Goal: Register for event/course: Sign up to attend an event or enroll in a course

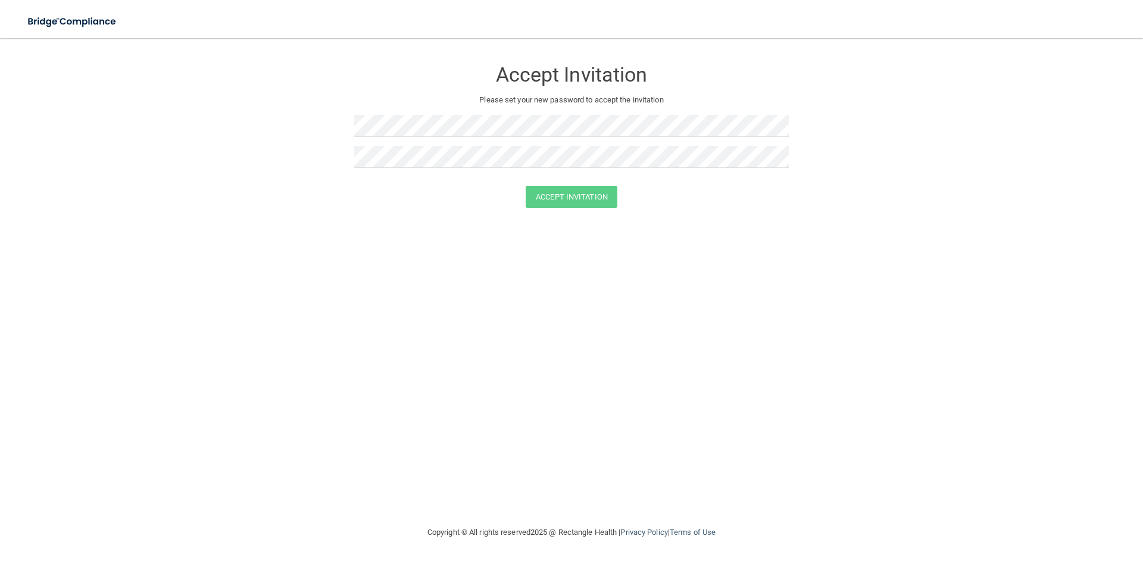
click at [366, 98] on p "Please set your new password to accept the invitation" at bounding box center [571, 100] width 417 height 14
click at [555, 195] on button "Accept Invitation" at bounding box center [572, 197] width 92 height 22
click at [413, 137] on div at bounding box center [571, 130] width 435 height 31
click at [563, 199] on button "Accept Invitation" at bounding box center [572, 197] width 92 height 22
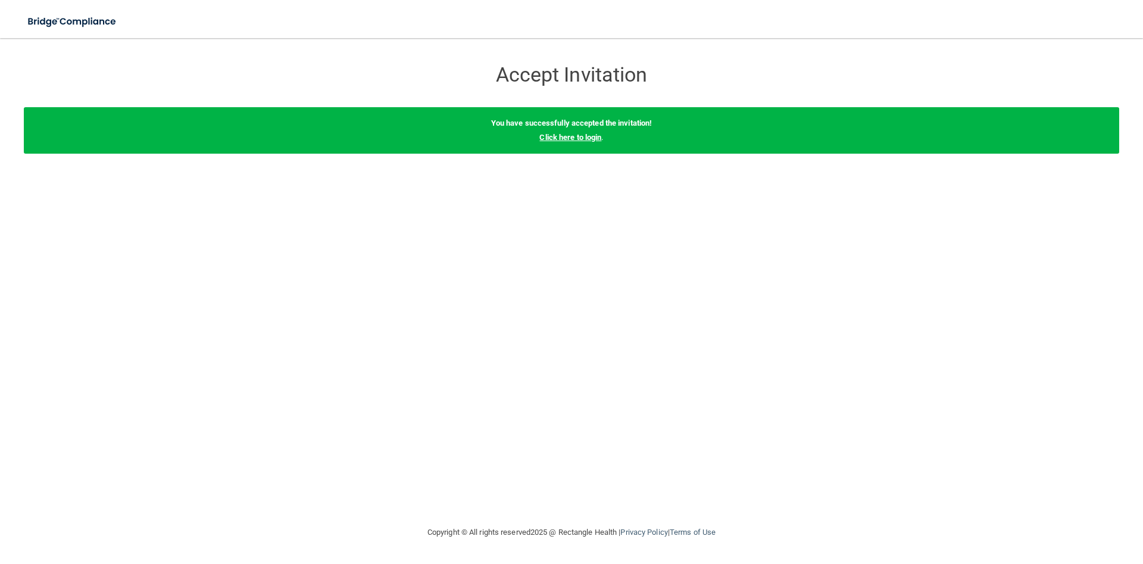
click at [561, 135] on link "Click here to login" at bounding box center [570, 137] width 62 height 9
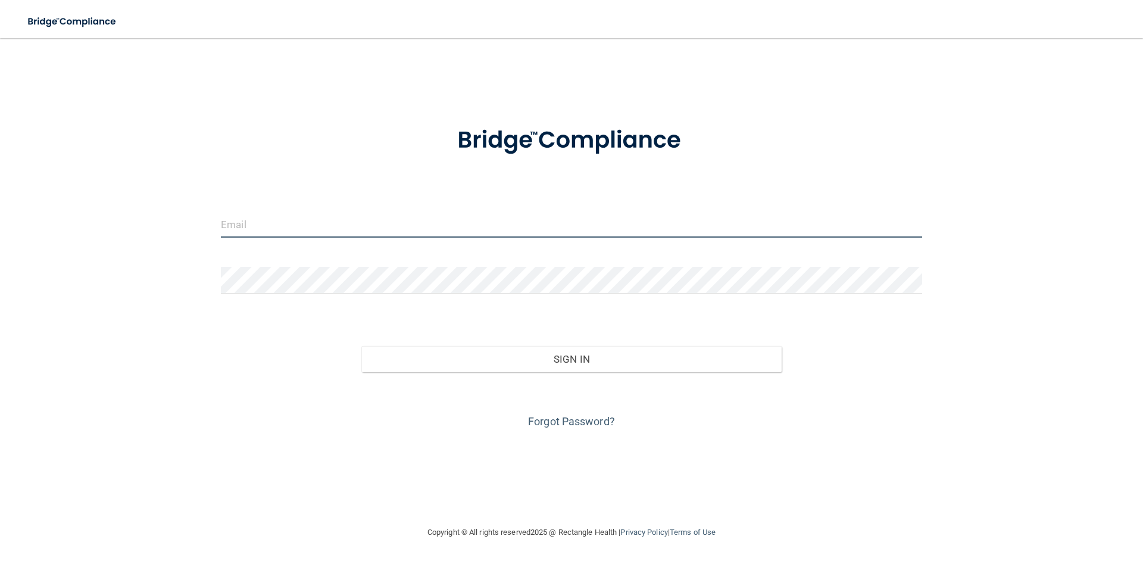
click at [348, 232] on input "email" at bounding box center [571, 224] width 701 height 27
type input "[EMAIL_ADDRESS][DOMAIN_NAME]"
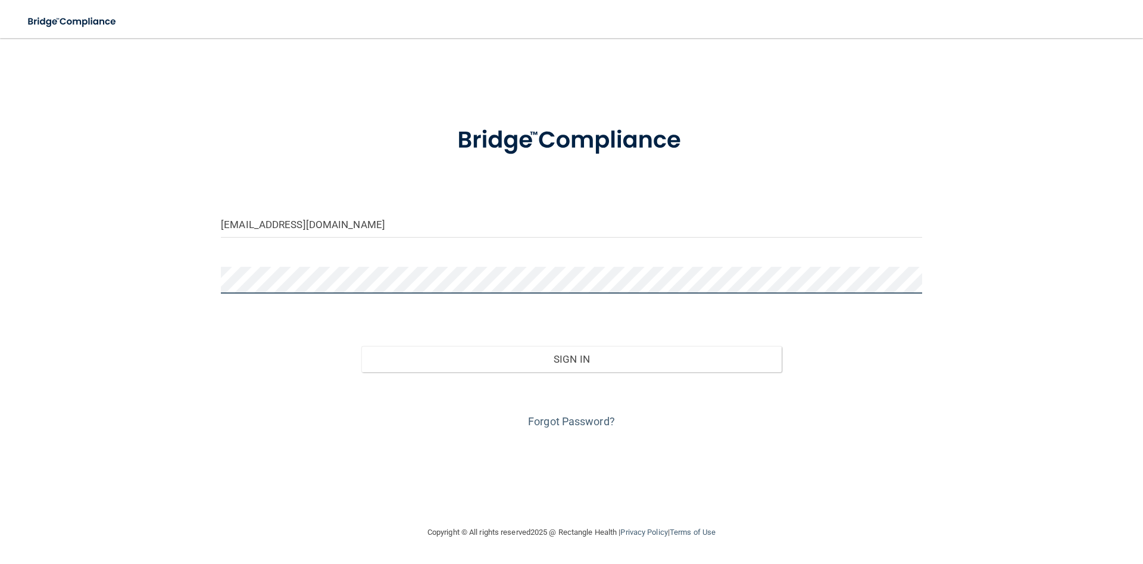
click at [361, 346] on button "Sign In" at bounding box center [571, 359] width 421 height 26
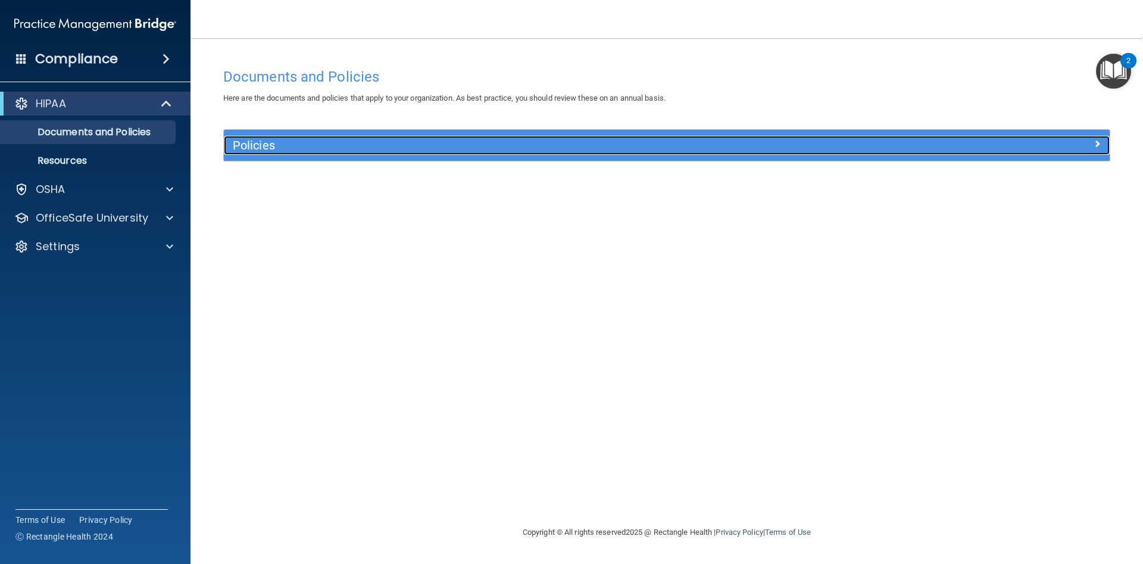
click at [260, 142] on h5 "Policies" at bounding box center [556, 145] width 647 height 13
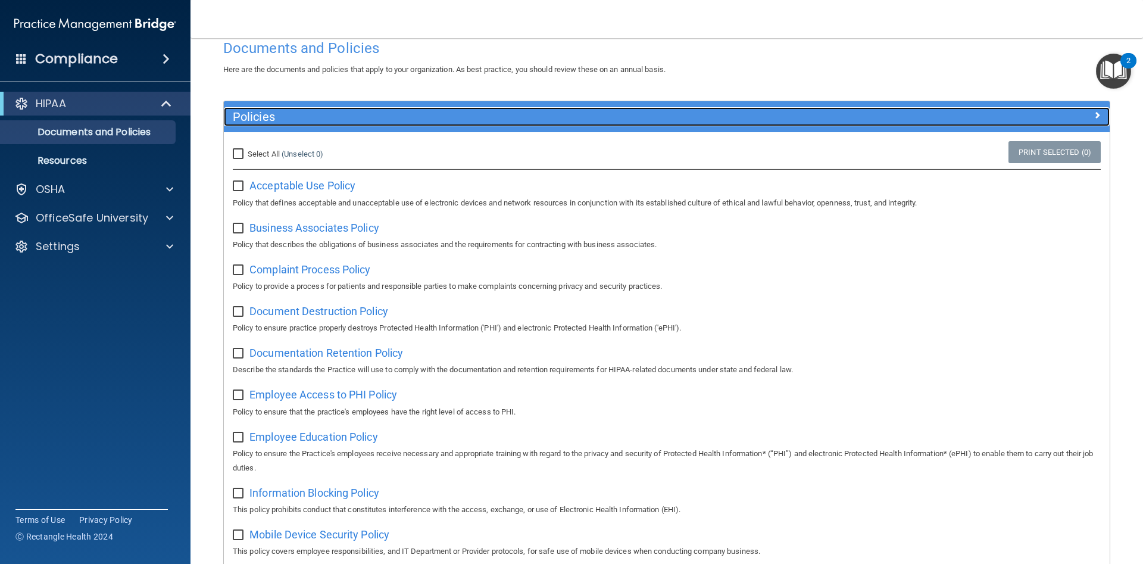
scroll to position [54, 0]
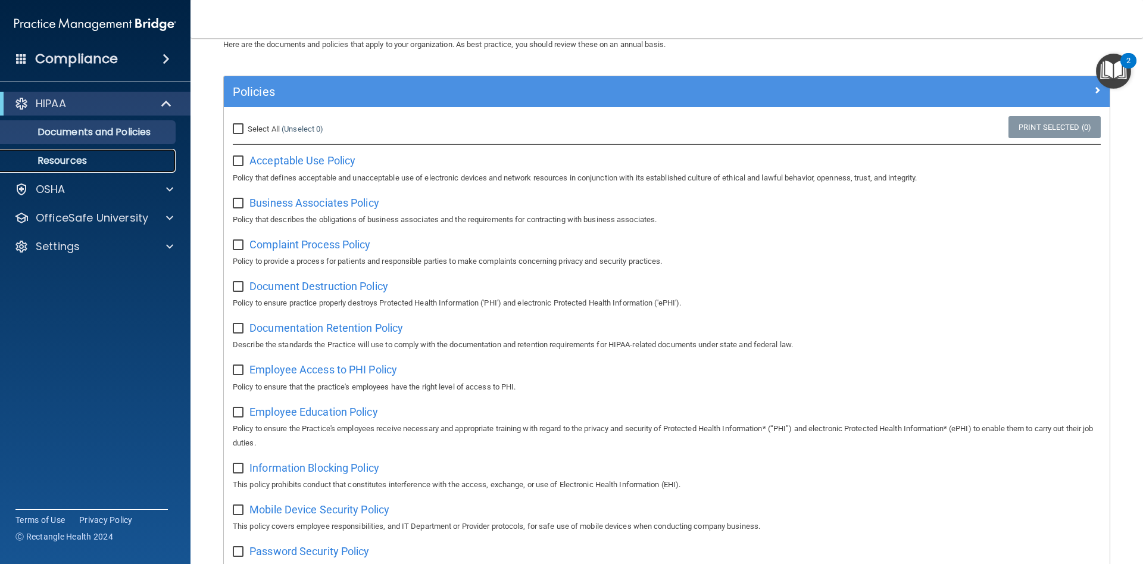
click at [77, 158] on p "Resources" at bounding box center [89, 161] width 163 height 12
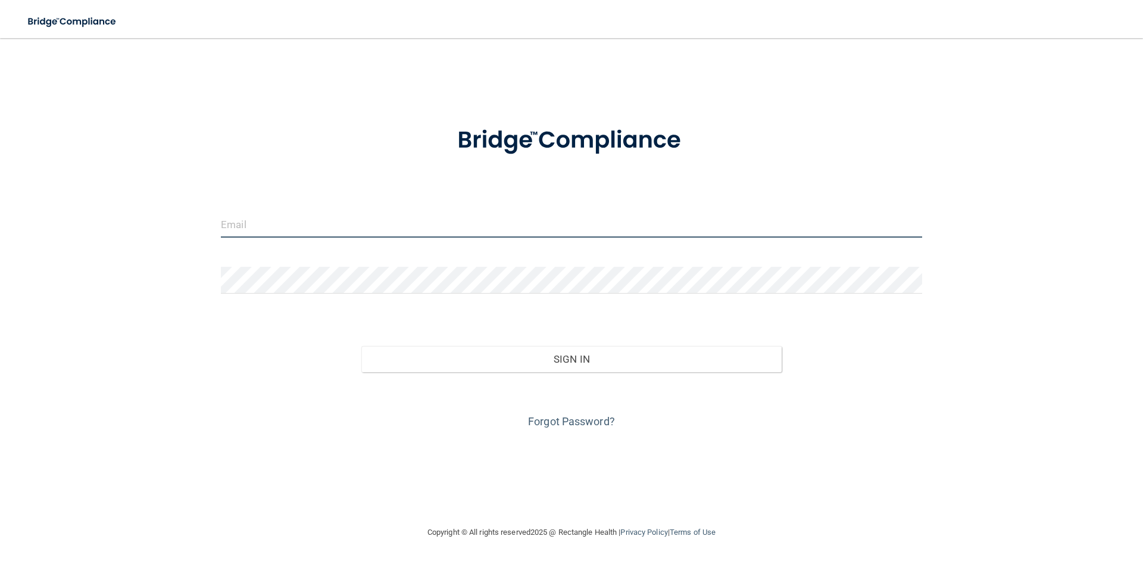
click at [313, 223] on input "email" at bounding box center [571, 224] width 701 height 27
type input "[EMAIL_ADDRESS][DOMAIN_NAME]"
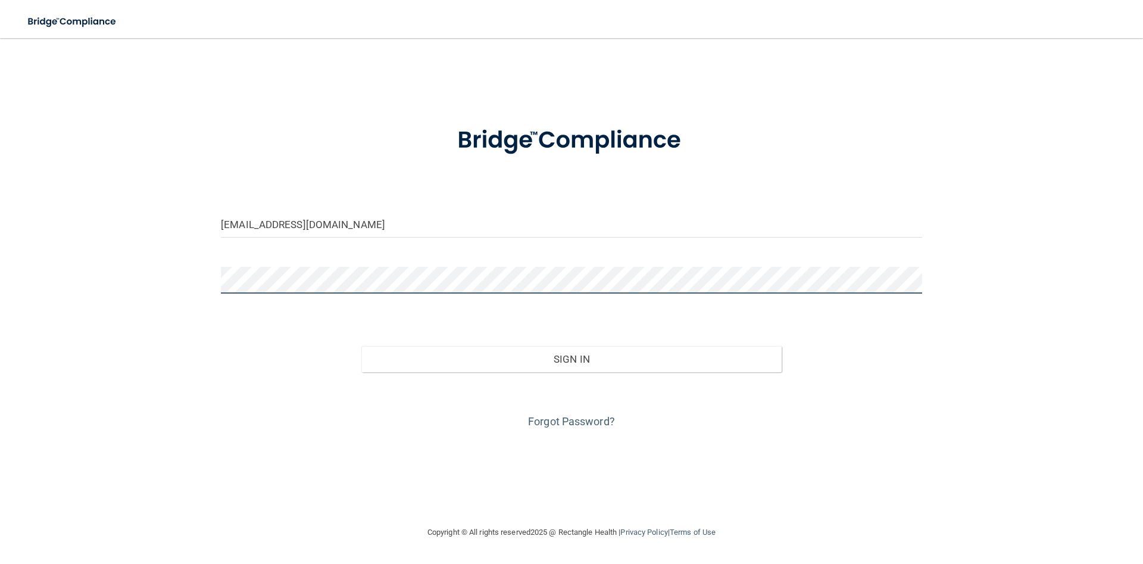
click at [361, 346] on button "Sign In" at bounding box center [571, 359] width 421 height 26
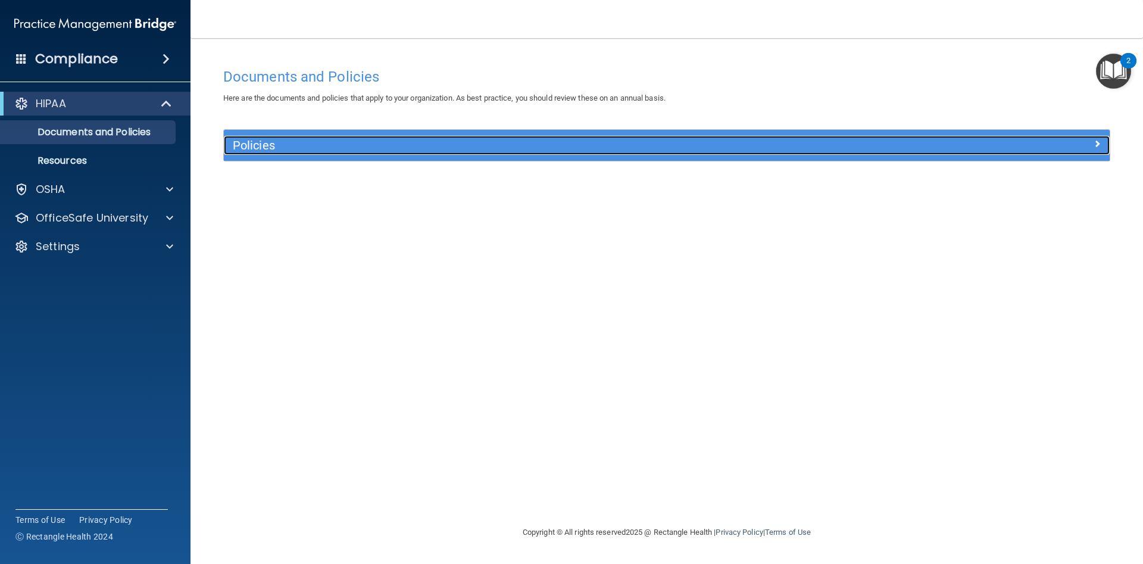
click at [278, 144] on h5 "Policies" at bounding box center [556, 145] width 647 height 13
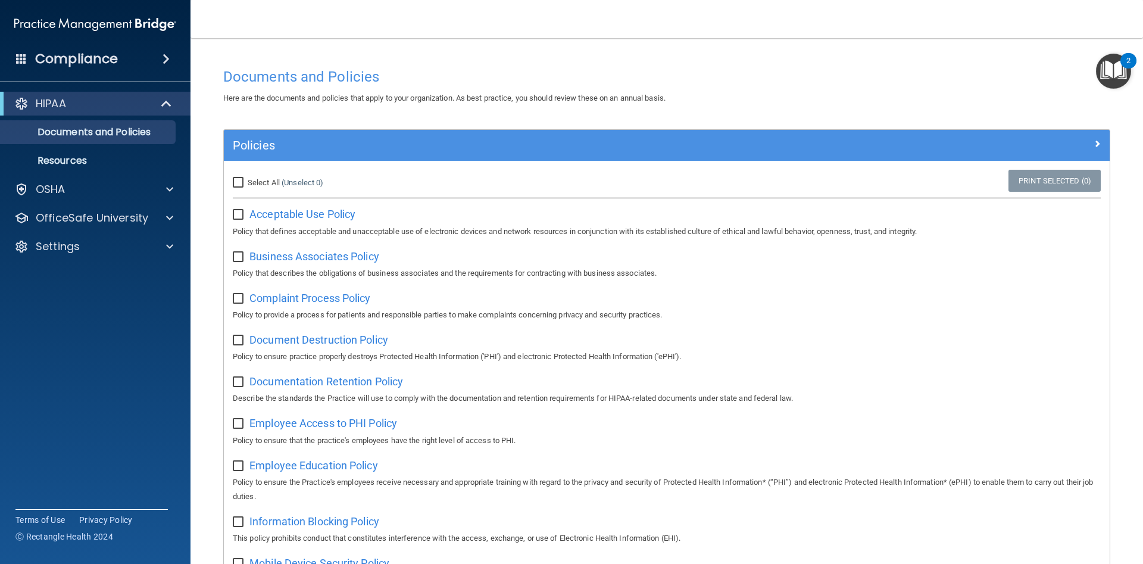
click at [236, 218] on input "checkbox" at bounding box center [240, 215] width 14 height 10
checkbox input "true"
drag, startPoint x: 95, startPoint y: 63, endPoint x: 63, endPoint y: 53, distance: 34.1
click at [86, 60] on h4 "Compliance" at bounding box center [76, 59] width 83 height 17
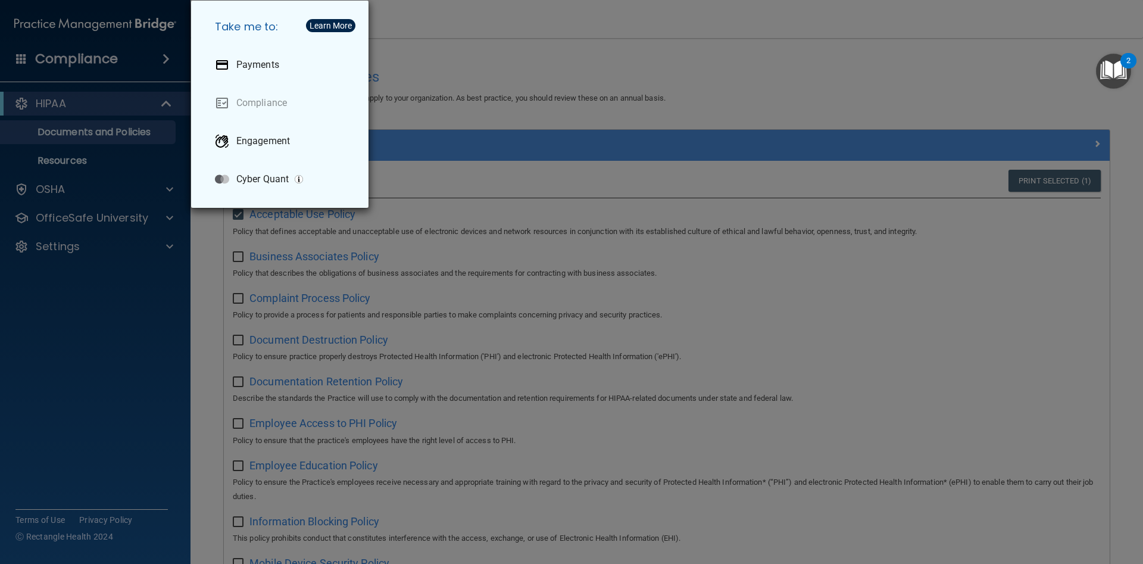
click at [514, 56] on div "Take me to: Payments Compliance Engagement Cyber Quant" at bounding box center [571, 282] width 1143 height 564
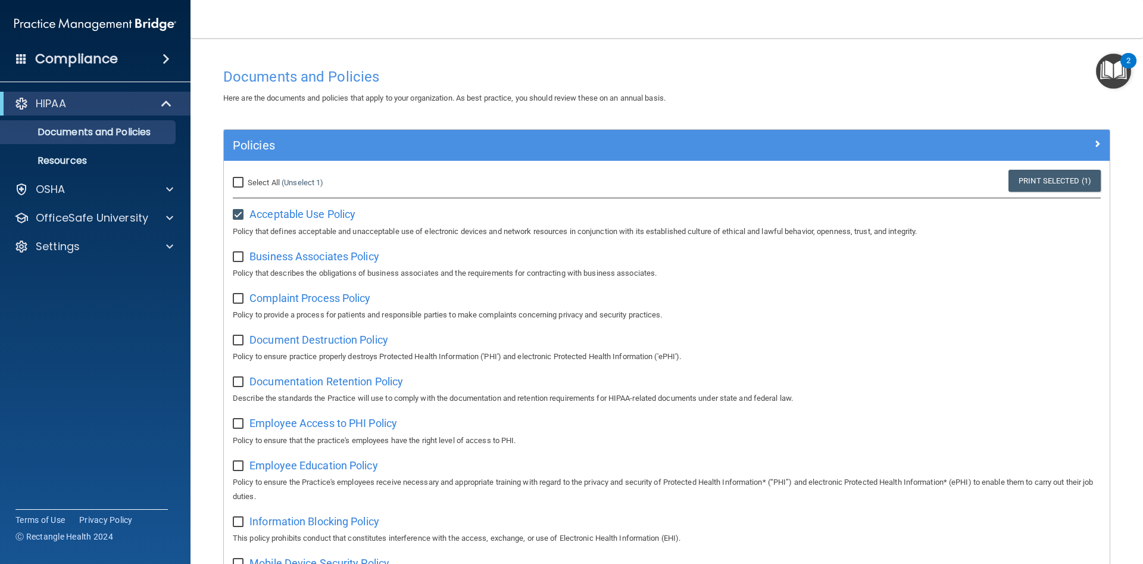
click at [99, 67] on h4 "Compliance" at bounding box center [76, 59] width 83 height 17
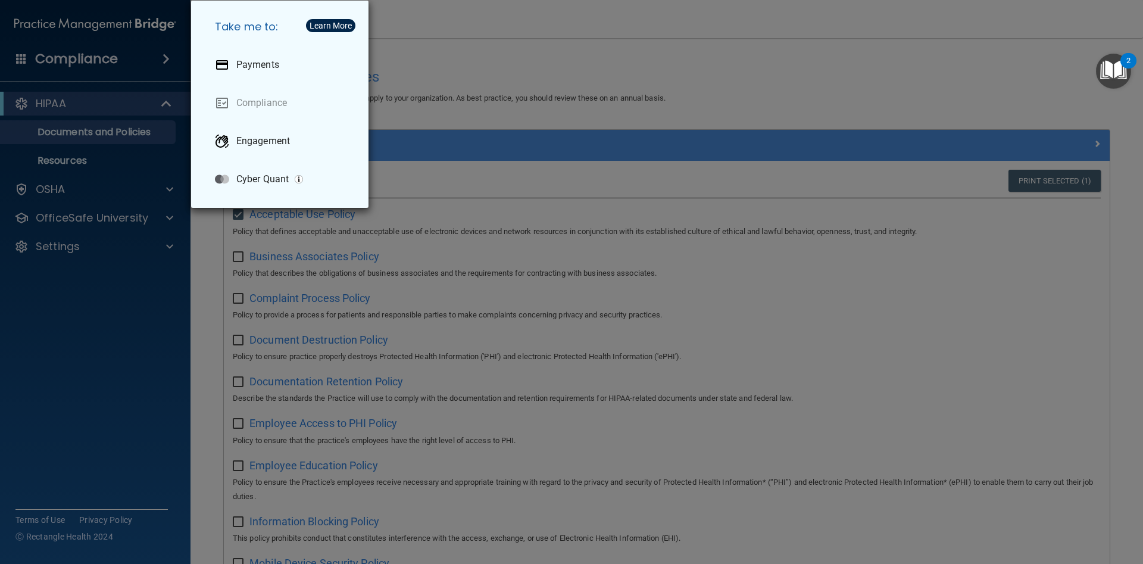
click at [521, 84] on div "Take me to: Payments Compliance Engagement Cyber Quant" at bounding box center [571, 282] width 1143 height 564
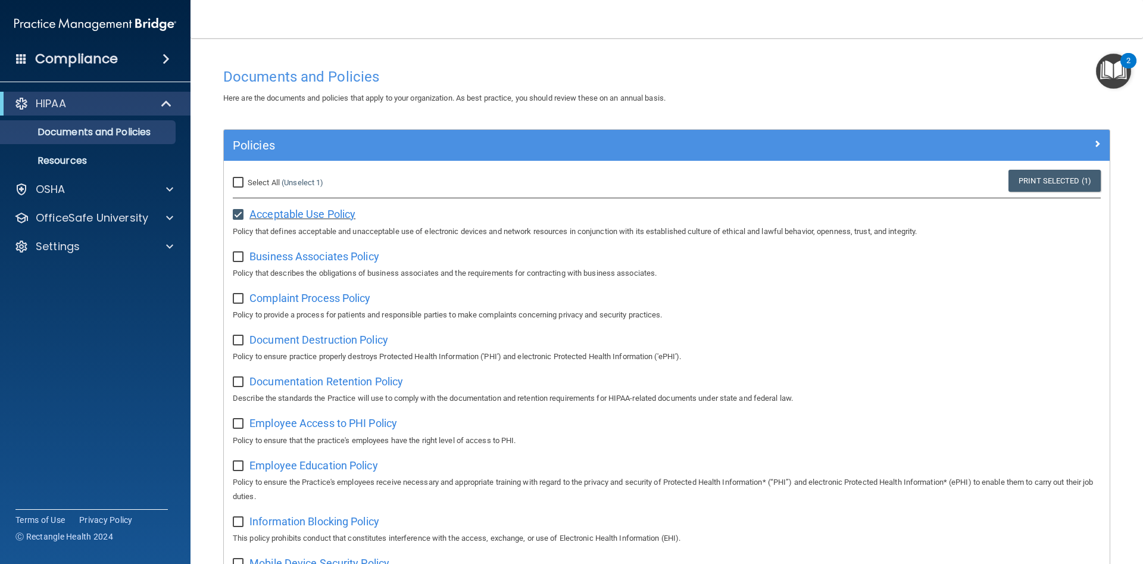
click at [295, 212] on span "Acceptable Use Policy" at bounding box center [302, 214] width 106 height 13
click at [166, 194] on div at bounding box center [168, 189] width 30 height 14
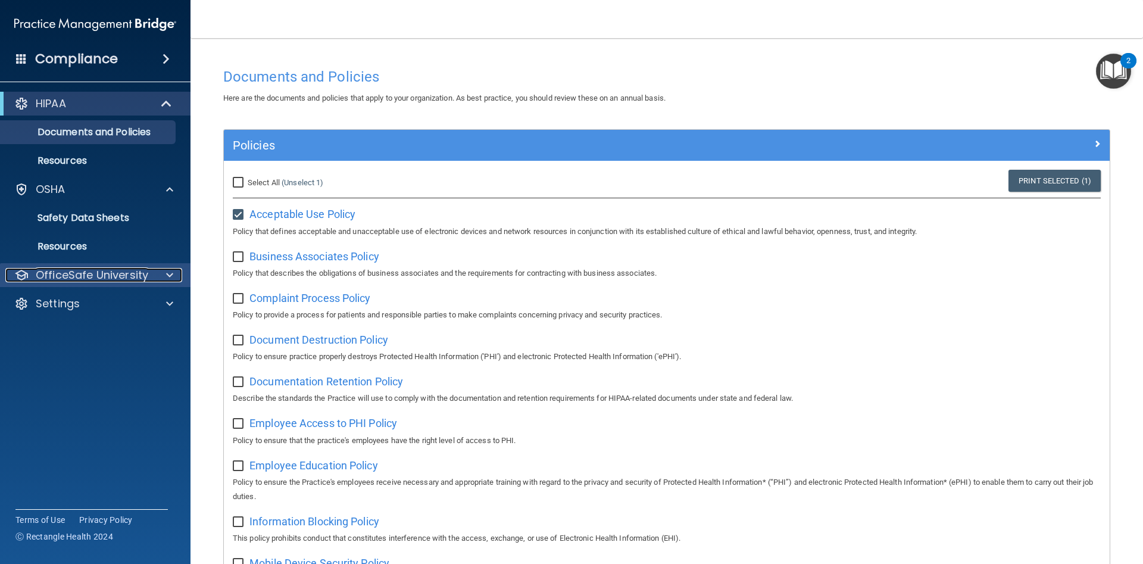
click at [171, 271] on span at bounding box center [169, 275] width 7 height 14
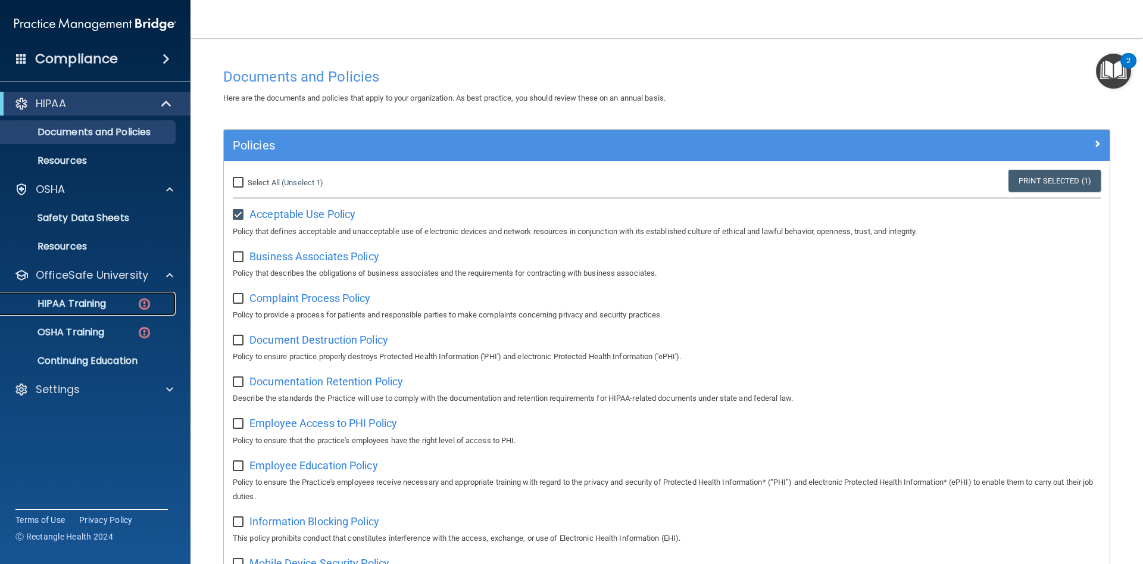
click at [106, 302] on p "HIPAA Training" at bounding box center [57, 304] width 98 height 12
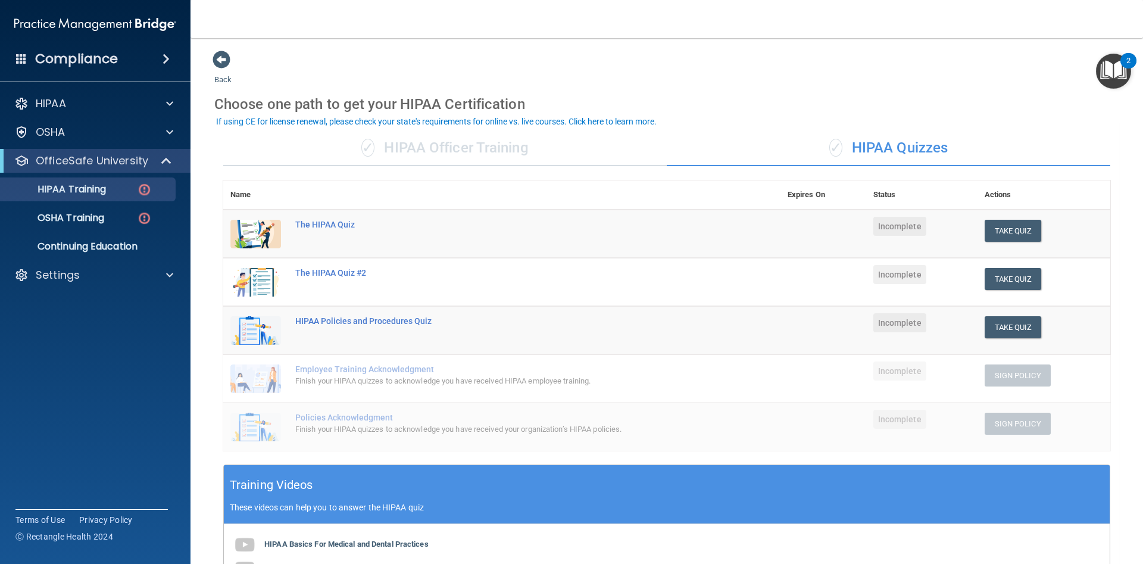
click at [327, 485] on div "Training Videos These videos can help you to answer the HIPAA quiz" at bounding box center [667, 494] width 886 height 59
click at [284, 480] on h5 "Training Videos" at bounding box center [271, 485] width 83 height 21
click at [288, 500] on div "Training Videos These videos can help you to answer the HIPAA quiz" at bounding box center [667, 494] width 886 height 59
click at [372, 506] on p "These videos can help you to answer the HIPAA quiz" at bounding box center [667, 507] width 874 height 10
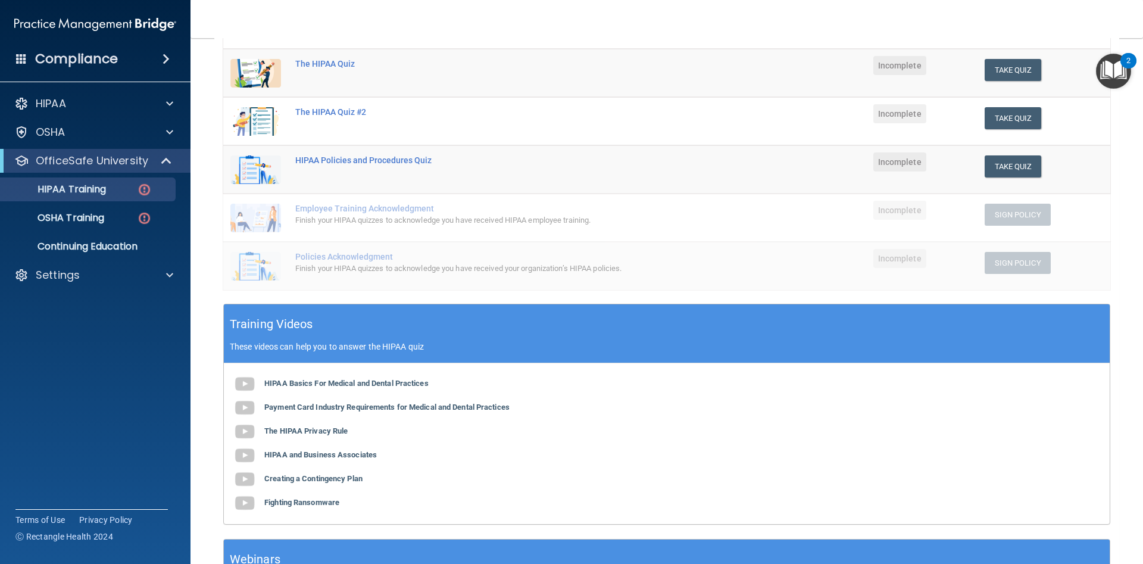
scroll to position [214, 0]
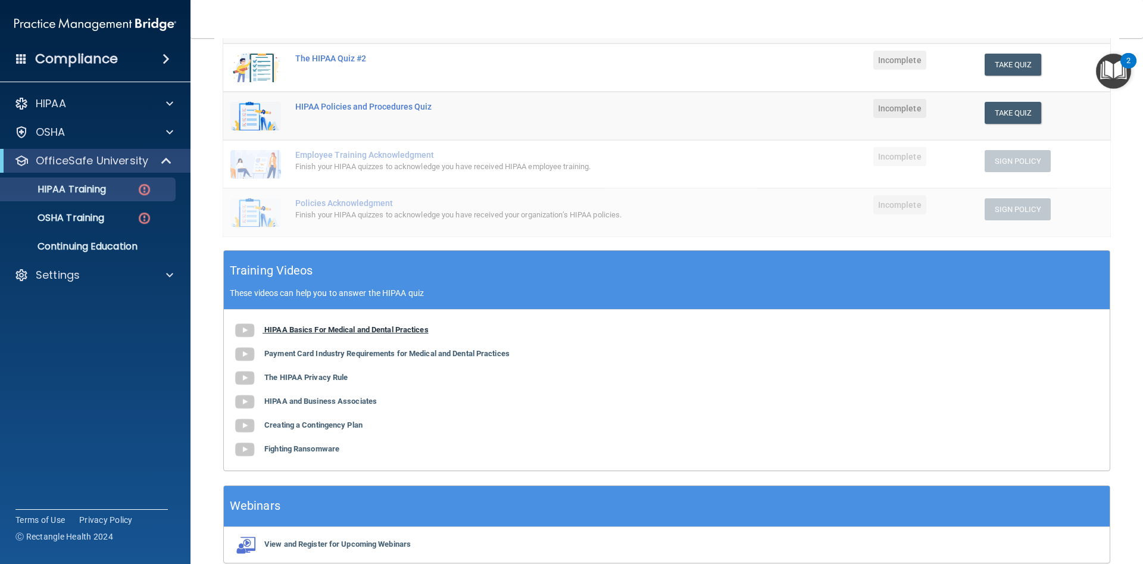
click at [243, 331] on img at bounding box center [245, 331] width 24 height 24
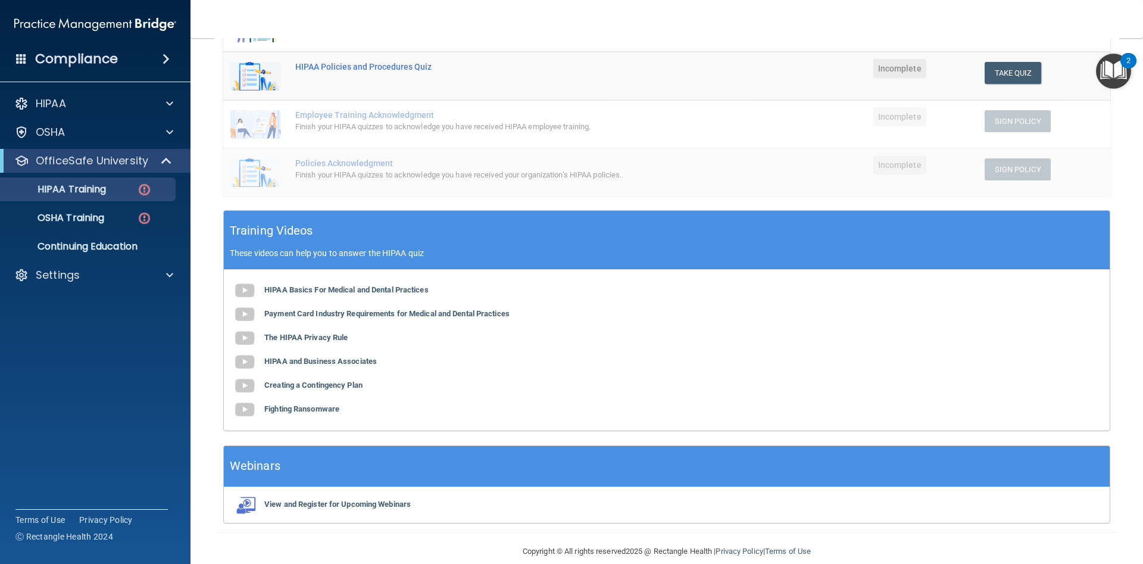
scroll to position [268, 0]
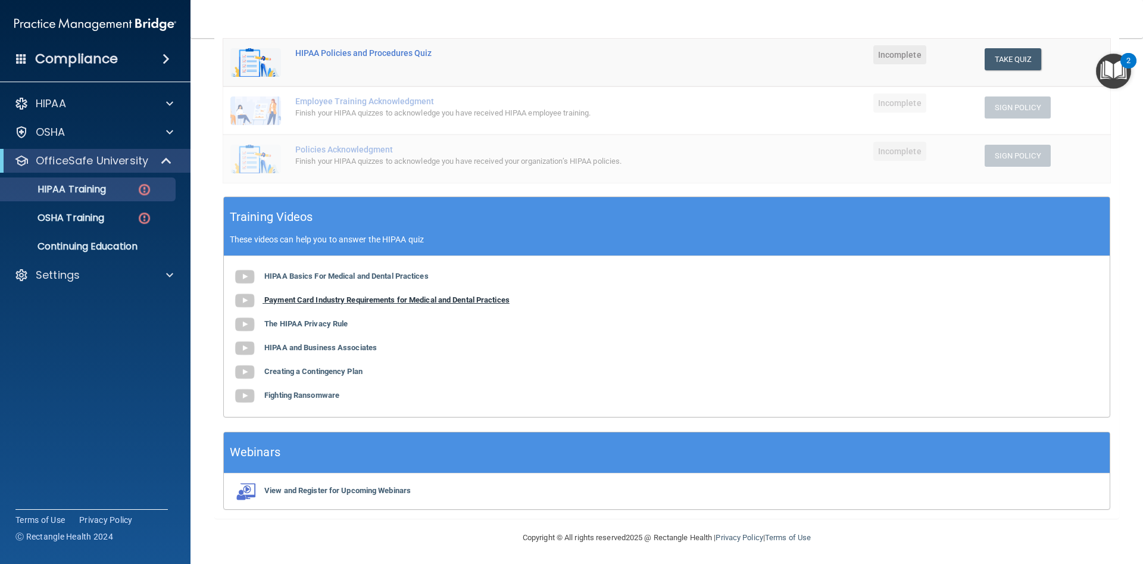
click at [245, 300] on img at bounding box center [245, 301] width 24 height 24
click at [326, 326] on b "The HIPAA Privacy Rule" at bounding box center [305, 323] width 83 height 9
click at [337, 349] on b "HIPAA and Business Associates" at bounding box center [320, 347] width 113 height 9
click at [338, 367] on b "Creating a Contingency Plan" at bounding box center [313, 371] width 98 height 9
click at [323, 395] on b "Fighting Ransomware" at bounding box center [301, 395] width 75 height 9
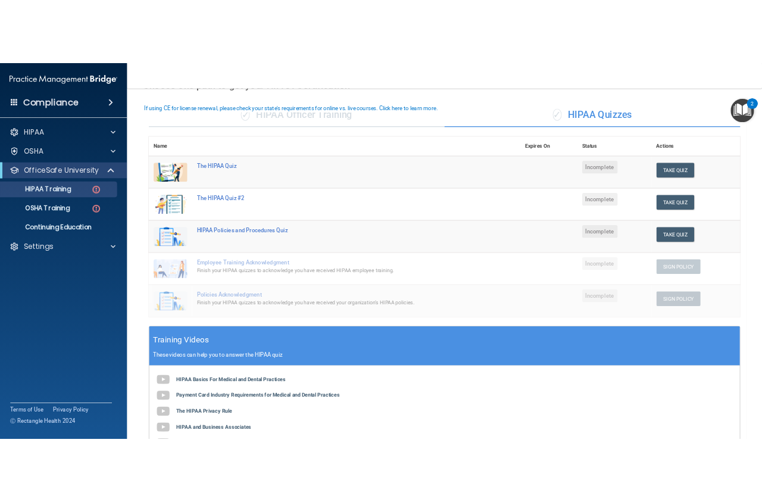
scroll to position [54, 0]
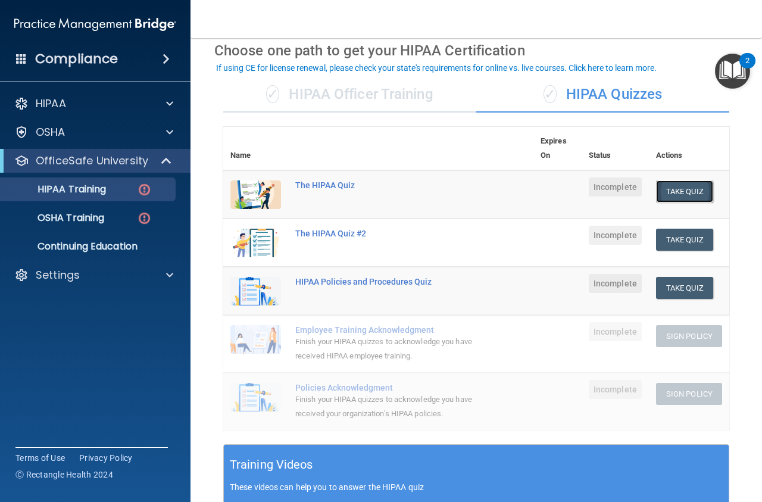
click at [681, 194] on button "Take Quiz" at bounding box center [684, 191] width 57 height 22
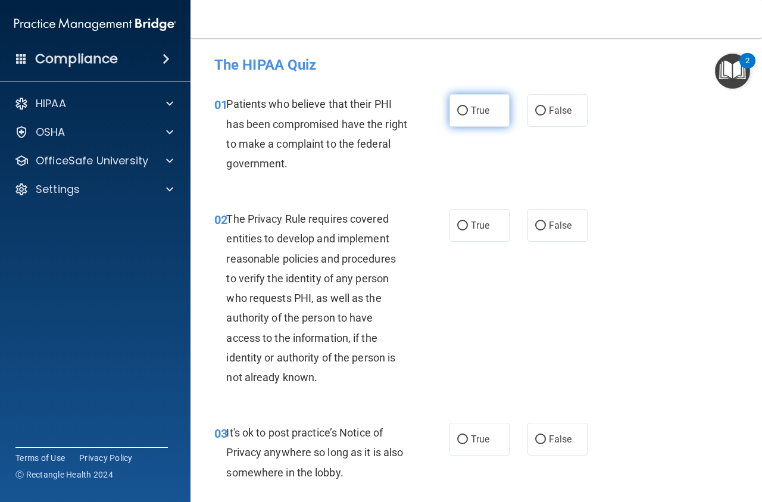
click at [462, 108] on input "True" at bounding box center [462, 111] width 11 height 9
radio input "true"
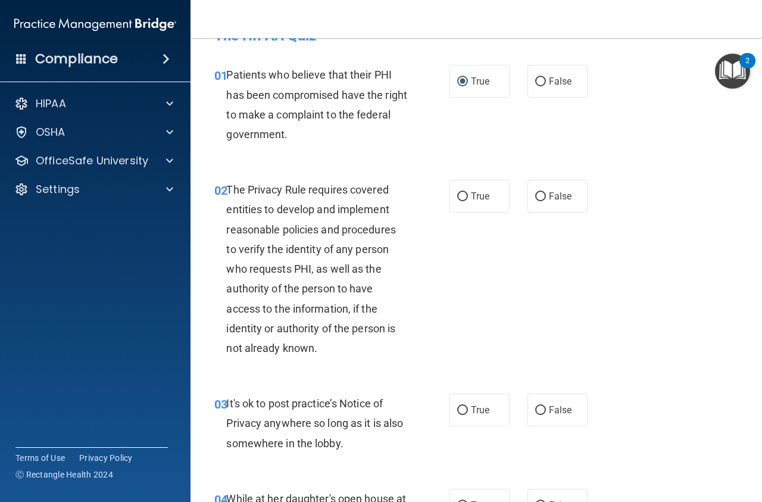
scroll to position [54, 0]
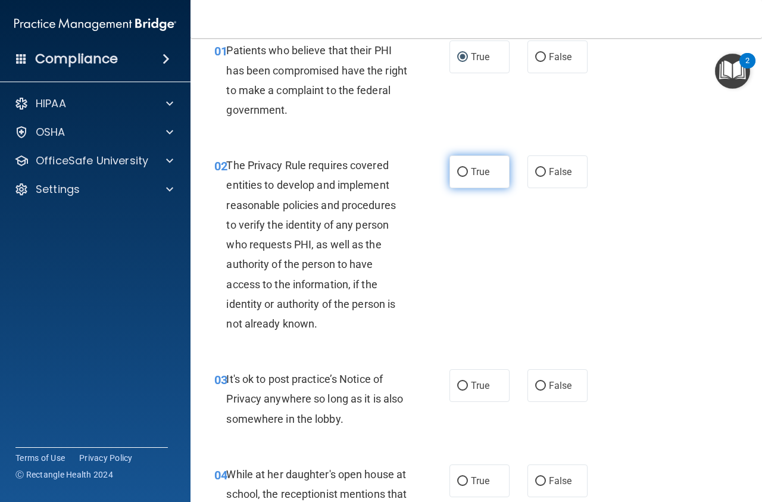
click at [468, 169] on label "True" at bounding box center [479, 171] width 60 height 33
click at [468, 169] on input "True" at bounding box center [462, 172] width 11 height 9
radio input "true"
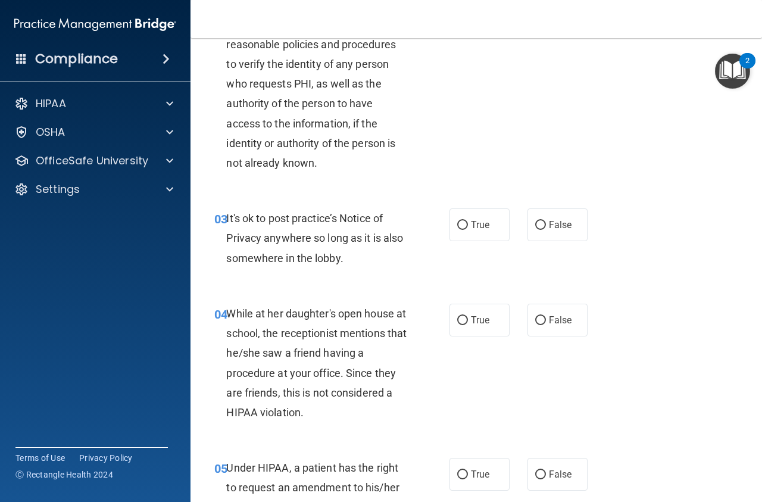
scroll to position [268, 0]
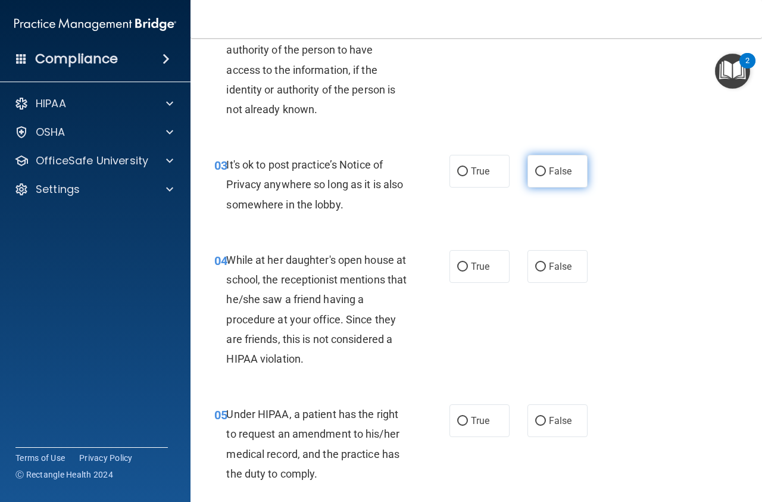
click at [541, 168] on input "False" at bounding box center [540, 171] width 11 height 9
radio input "true"
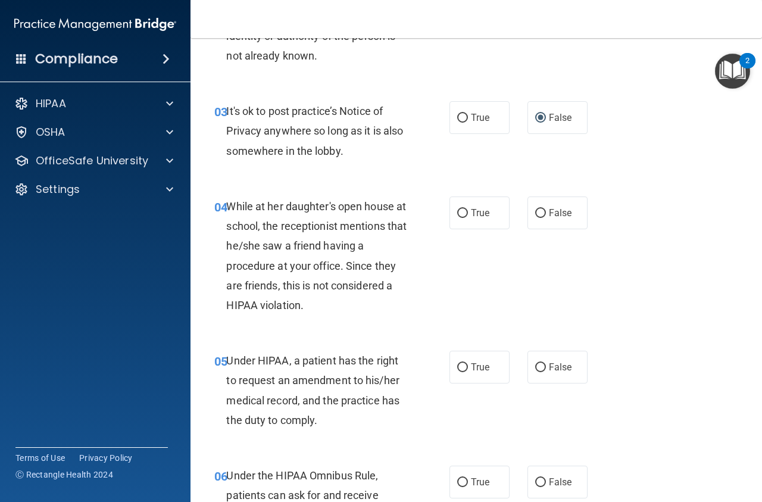
scroll to position [375, 0]
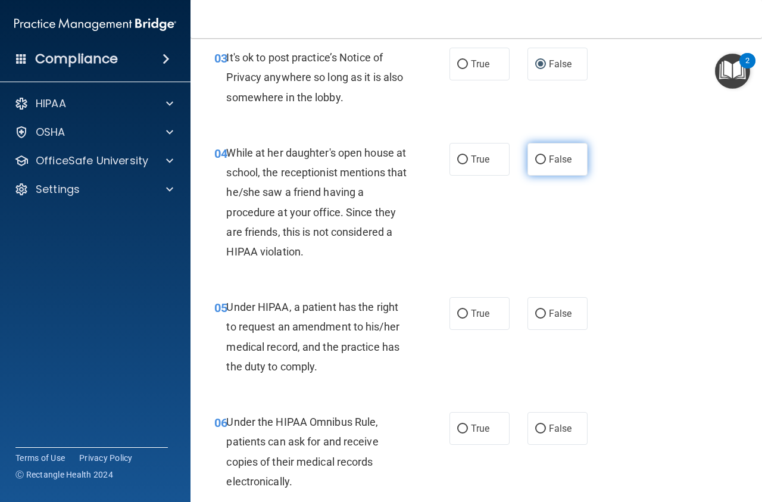
click at [542, 160] on input "False" at bounding box center [540, 159] width 11 height 9
radio input "true"
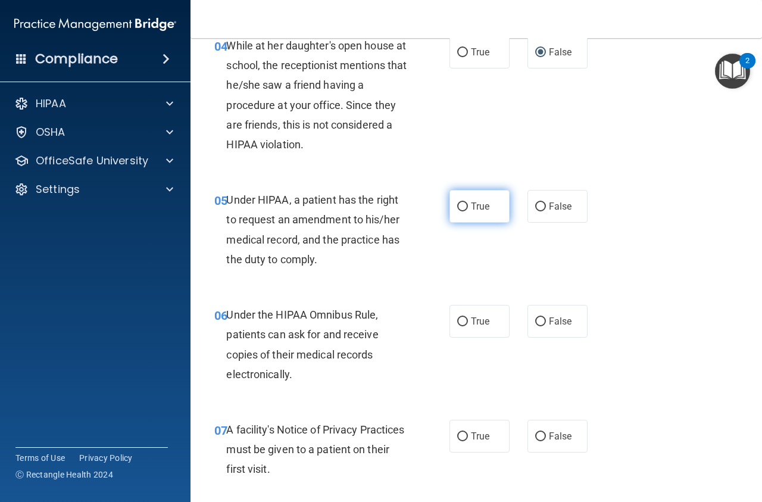
scroll to position [536, 0]
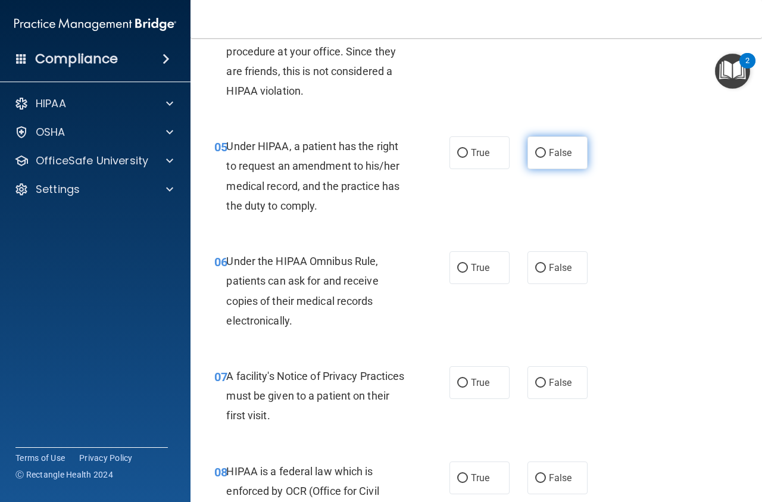
click at [544, 157] on input "False" at bounding box center [540, 153] width 11 height 9
radio input "true"
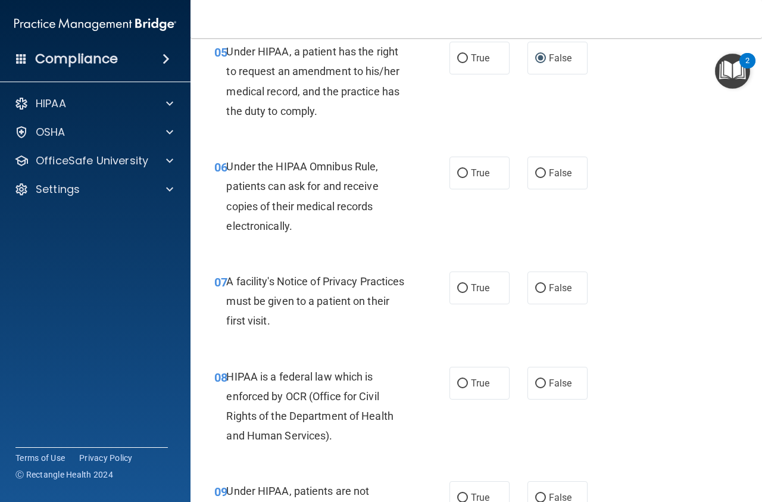
scroll to position [643, 0]
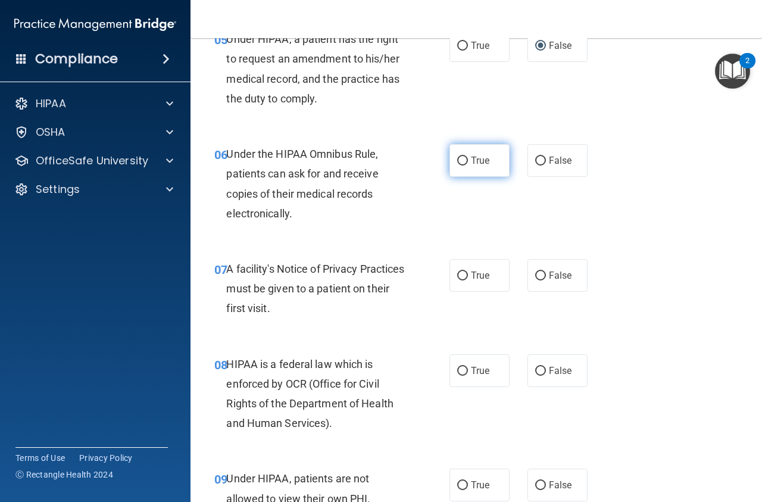
click at [467, 159] on input "True" at bounding box center [462, 161] width 11 height 9
radio input "true"
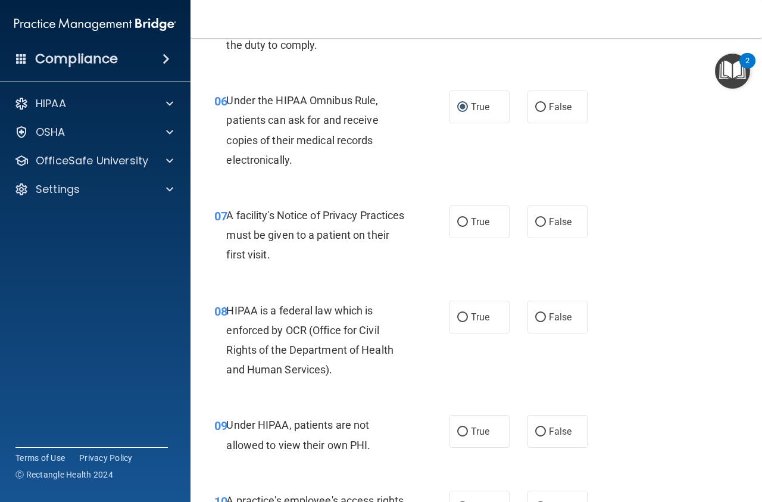
scroll to position [804, 0]
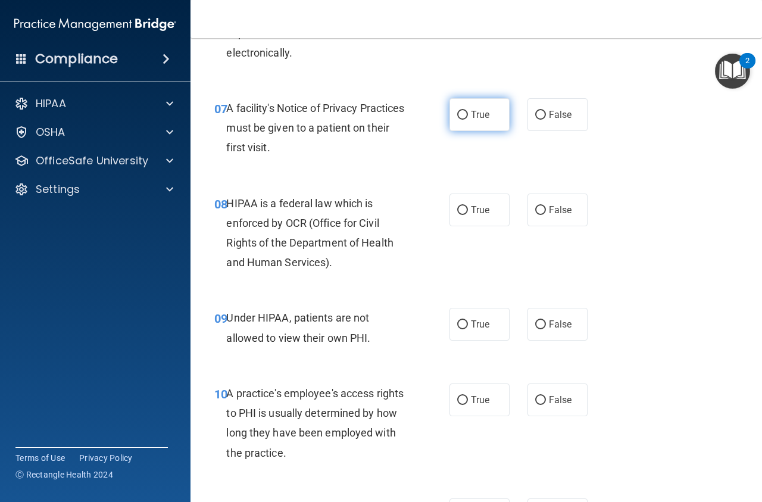
click at [466, 119] on input "True" at bounding box center [462, 115] width 11 height 9
radio input "true"
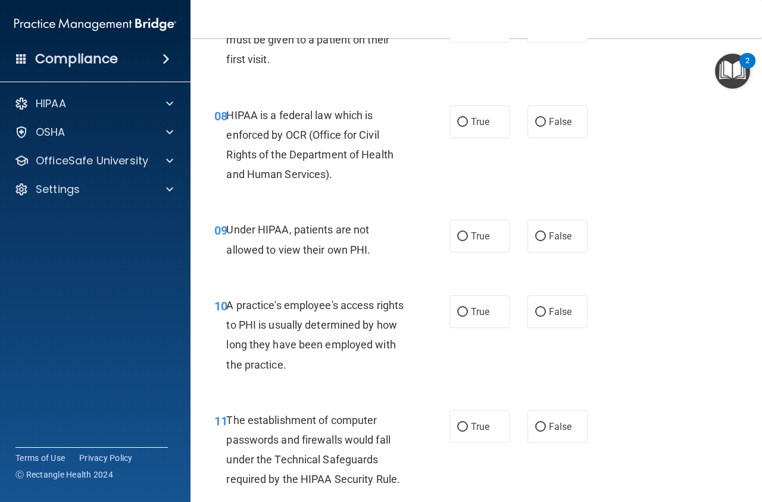
scroll to position [911, 0]
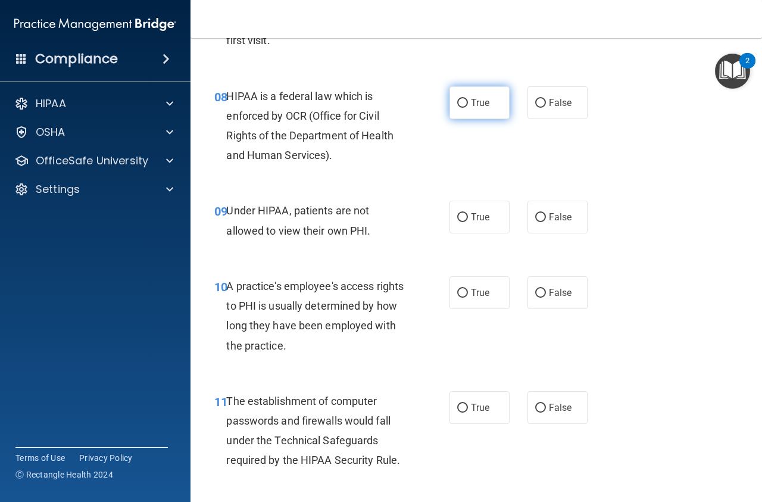
click at [463, 102] on input "True" at bounding box center [462, 103] width 11 height 9
radio input "true"
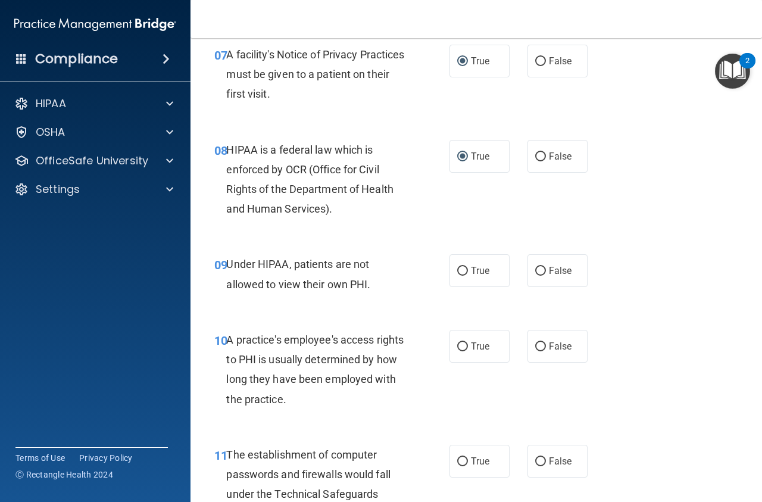
click at [420, 123] on div "07 A facility's Notice of Privacy Practices must be given to a patient on their…" at bounding box center [476, 77] width 542 height 95
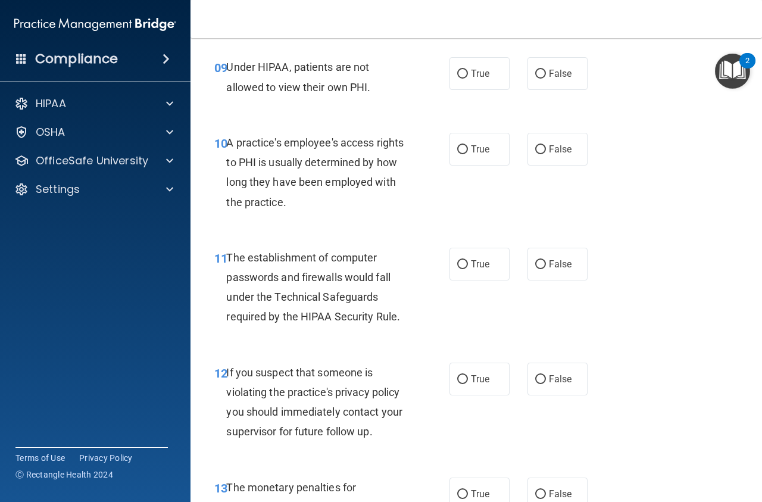
scroll to position [1072, 0]
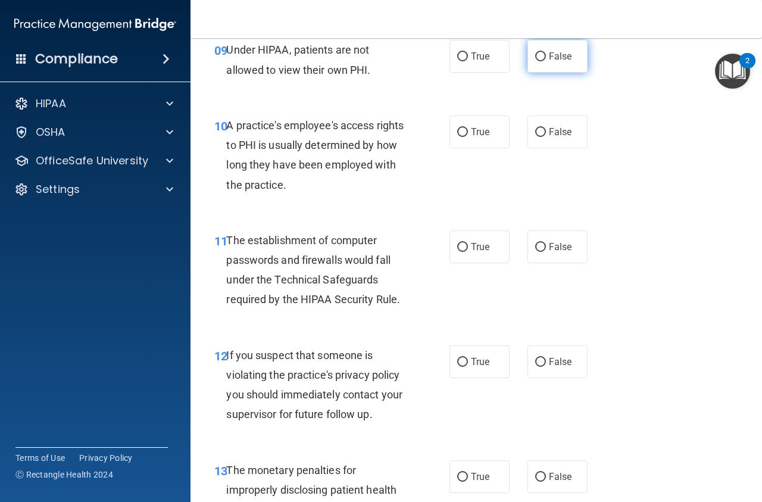
click at [539, 55] on input "False" at bounding box center [540, 56] width 11 height 9
radio input "true"
click at [539, 135] on input "False" at bounding box center [540, 132] width 11 height 9
radio input "true"
click at [460, 134] on input "True" at bounding box center [462, 132] width 11 height 9
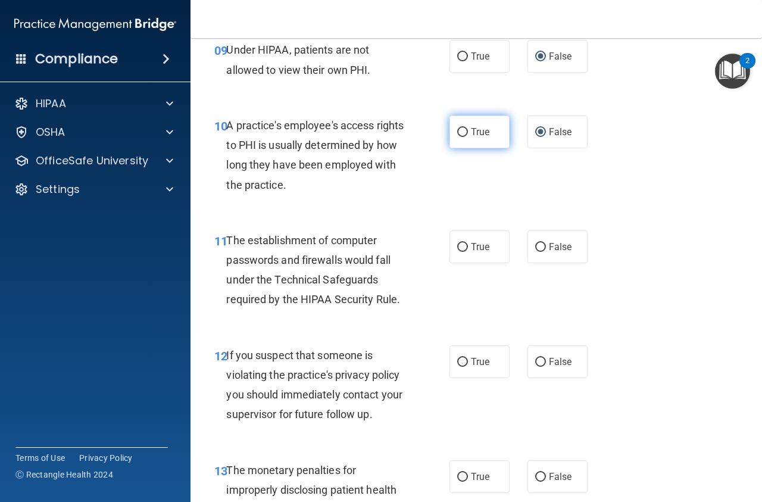
radio input "true"
radio input "false"
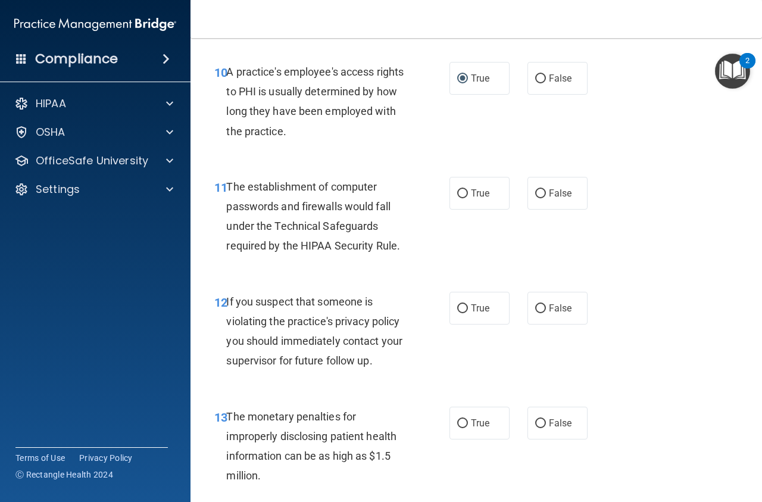
scroll to position [1179, 0]
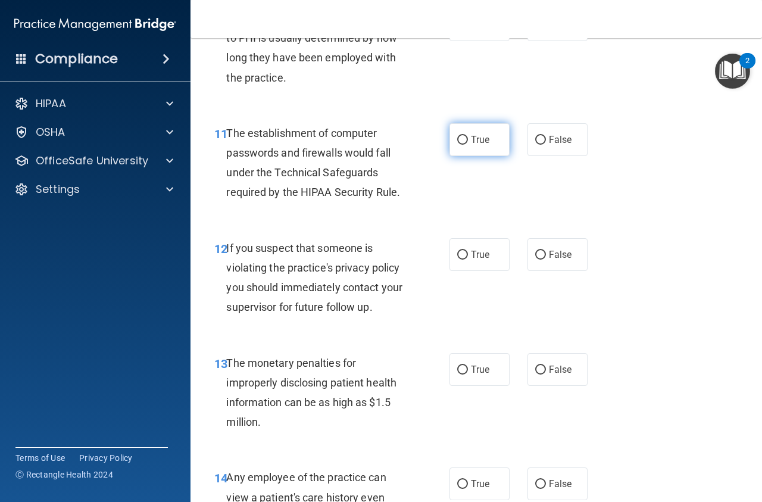
click at [461, 139] on input "True" at bounding box center [462, 140] width 11 height 9
radio input "true"
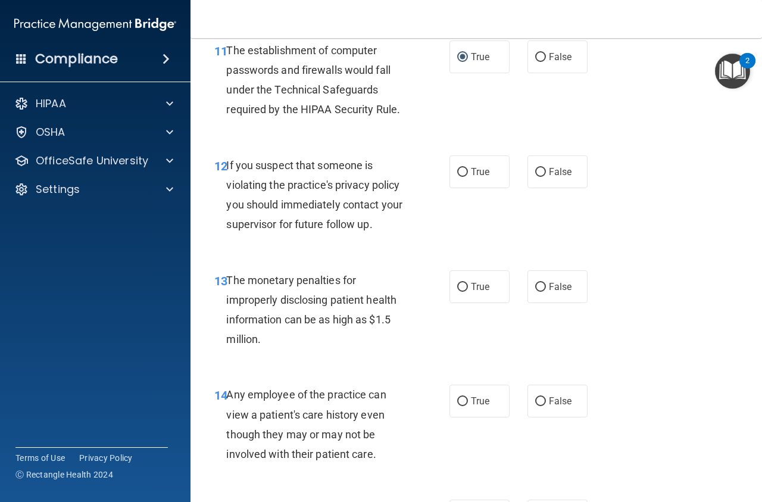
scroll to position [1286, 0]
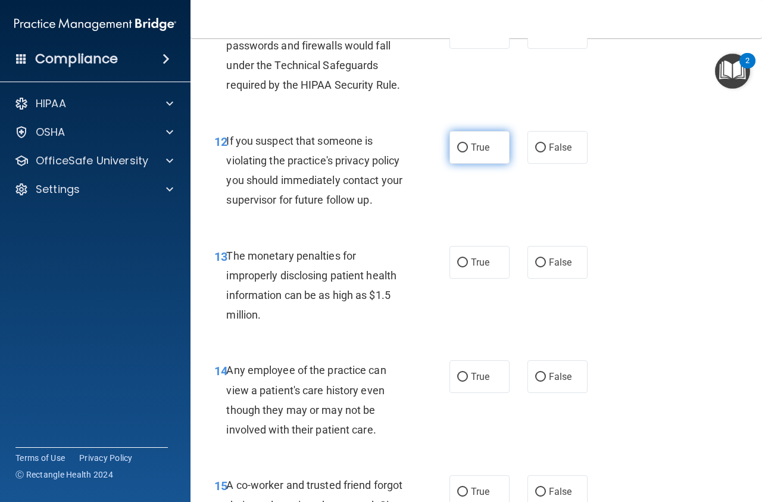
click at [458, 146] on input "True" at bounding box center [462, 147] width 11 height 9
radio input "true"
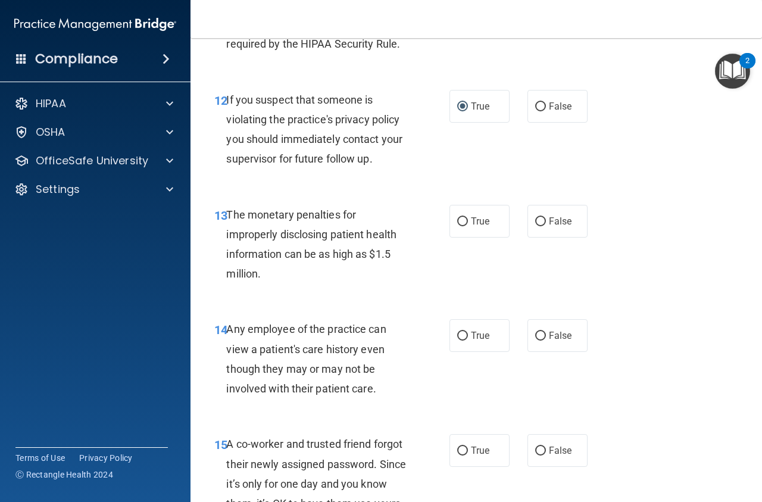
scroll to position [1340, 0]
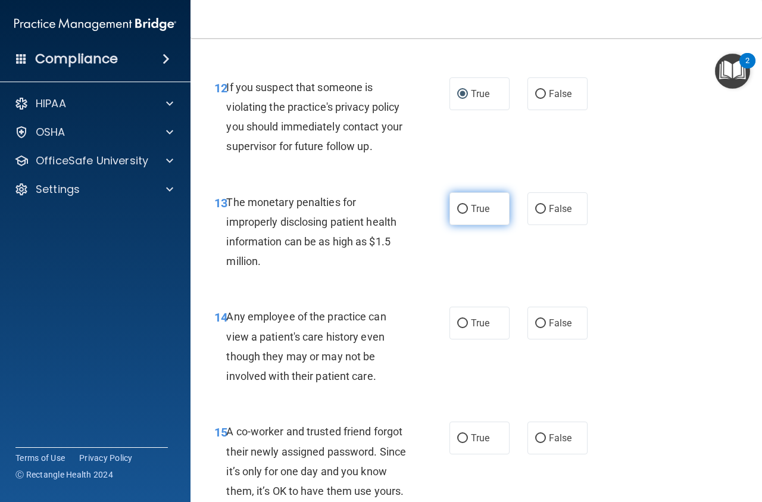
click at [461, 212] on input "True" at bounding box center [462, 209] width 11 height 9
radio input "true"
click at [541, 324] on input "False" at bounding box center [540, 323] width 11 height 9
radio input "true"
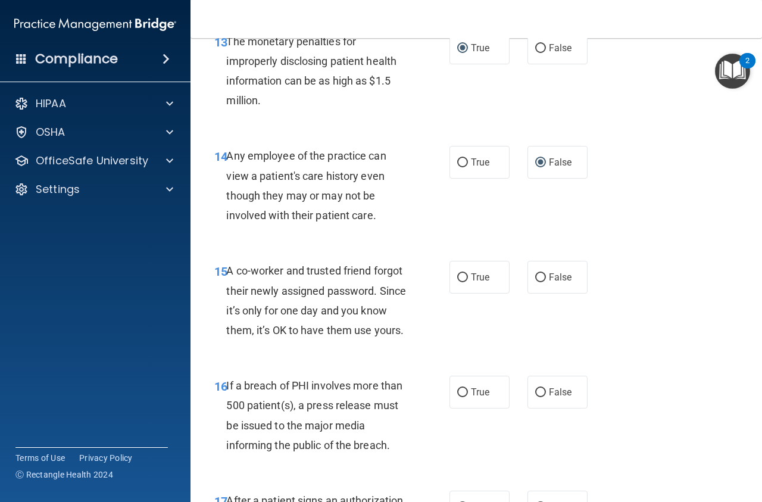
scroll to position [1607, 0]
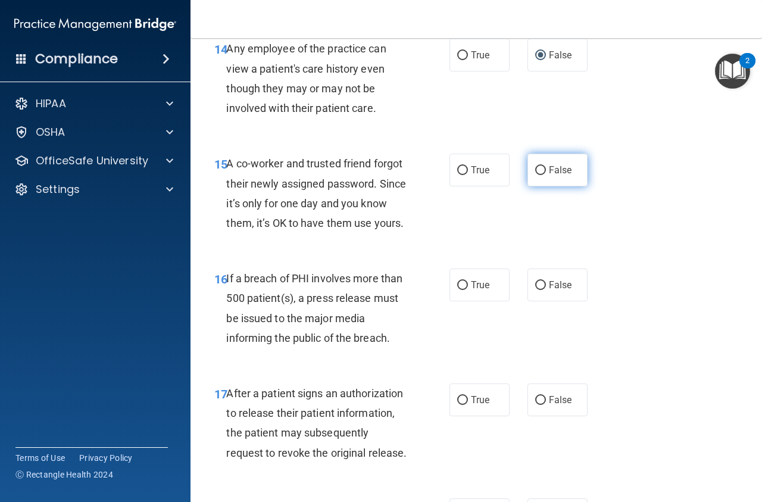
click at [541, 171] on input "False" at bounding box center [540, 170] width 11 height 9
radio input "true"
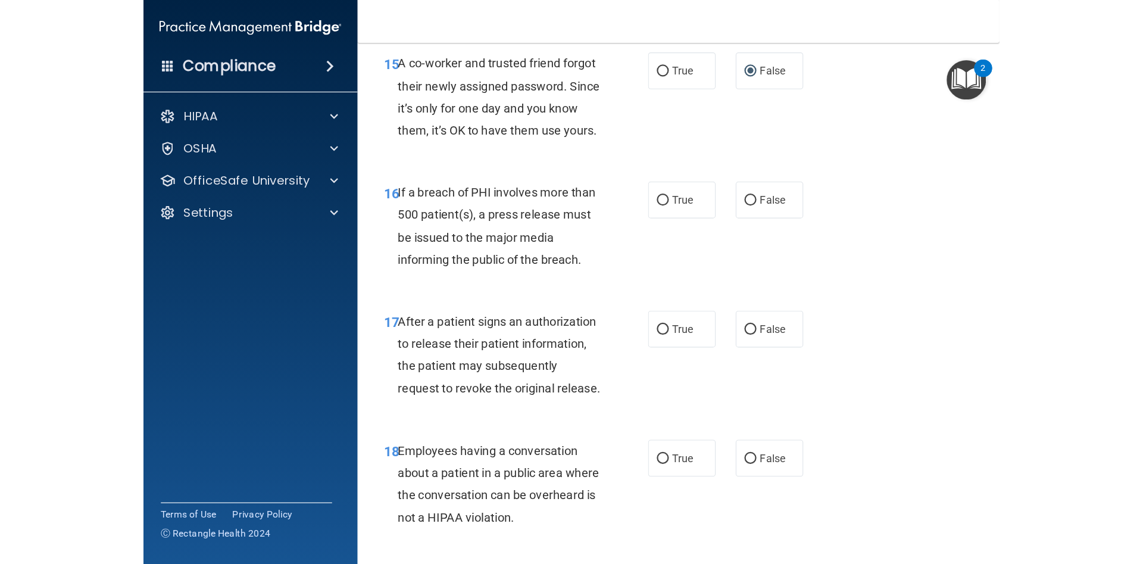
scroll to position [1227, 0]
